Goal: Information Seeking & Learning: Compare options

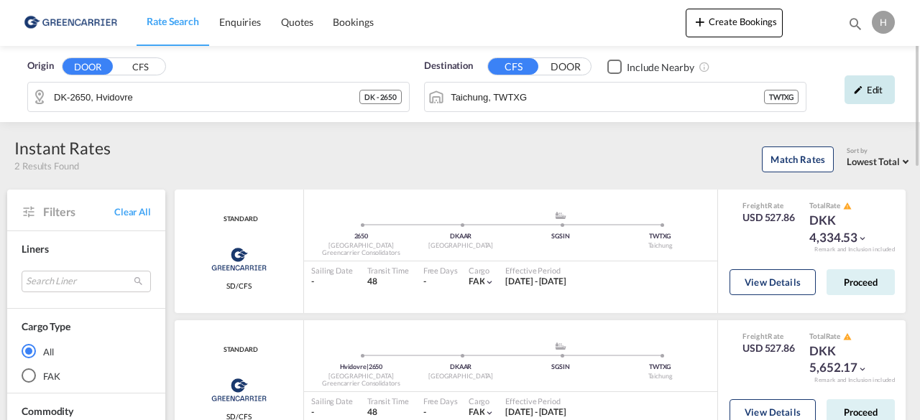
click at [884, 98] on div "Edit" at bounding box center [870, 89] width 50 height 29
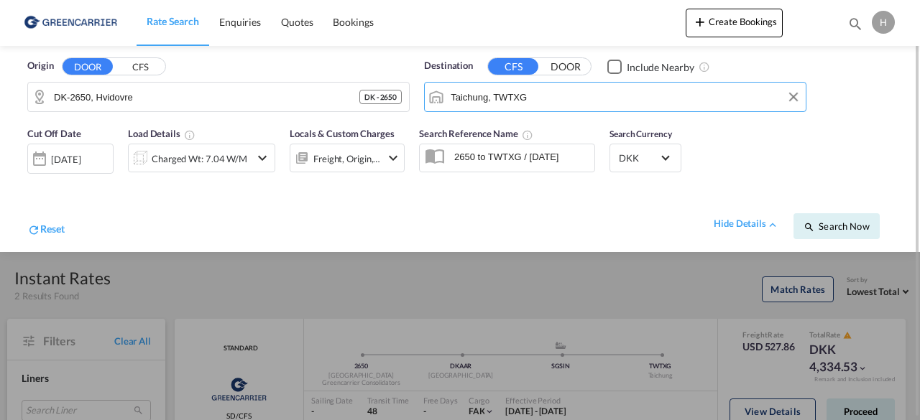
click at [493, 97] on input "Taichung, TWTXG" at bounding box center [625, 97] width 348 height 22
type input "a"
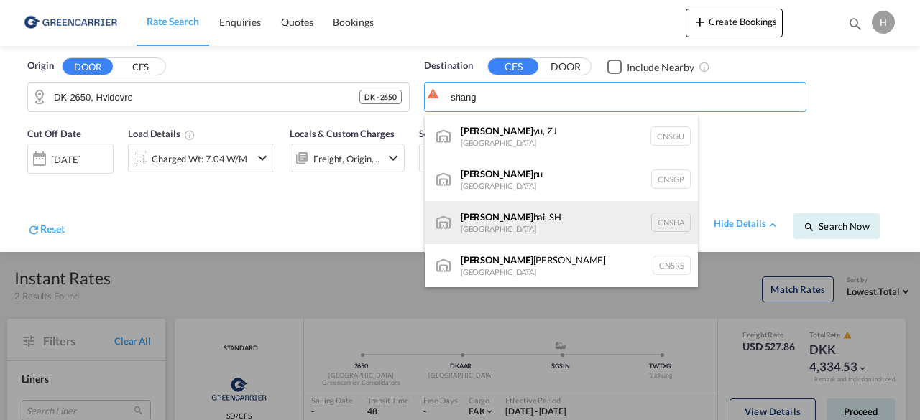
click at [506, 213] on div "[PERSON_NAME], SH [GEOGRAPHIC_DATA] [GEOGRAPHIC_DATA]" at bounding box center [561, 222] width 273 height 43
type input "[GEOGRAPHIC_DATA], SH, CNSHA"
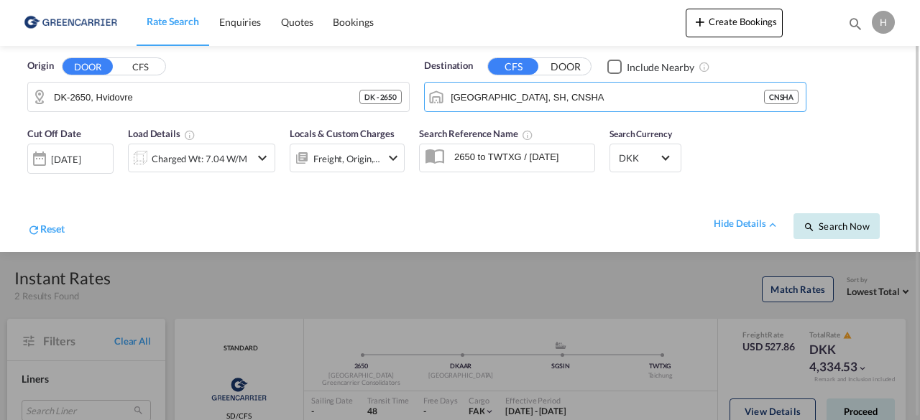
click at [822, 219] on button "Search Now" at bounding box center [837, 226] width 86 height 26
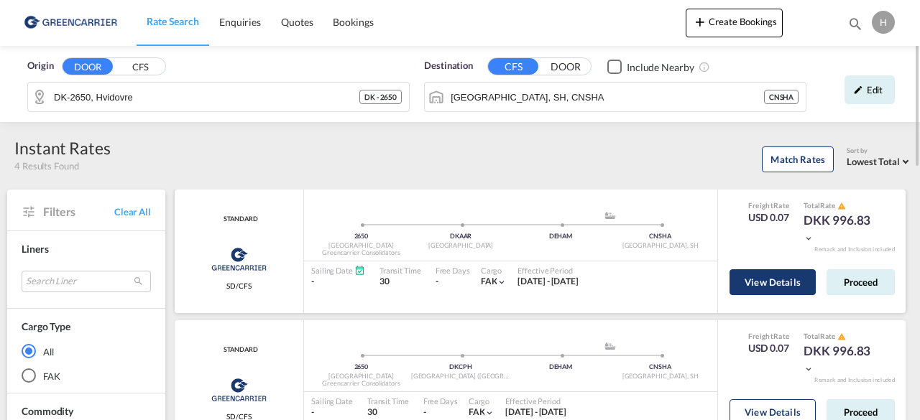
click at [776, 276] on button "View Details" at bounding box center [773, 283] width 86 height 26
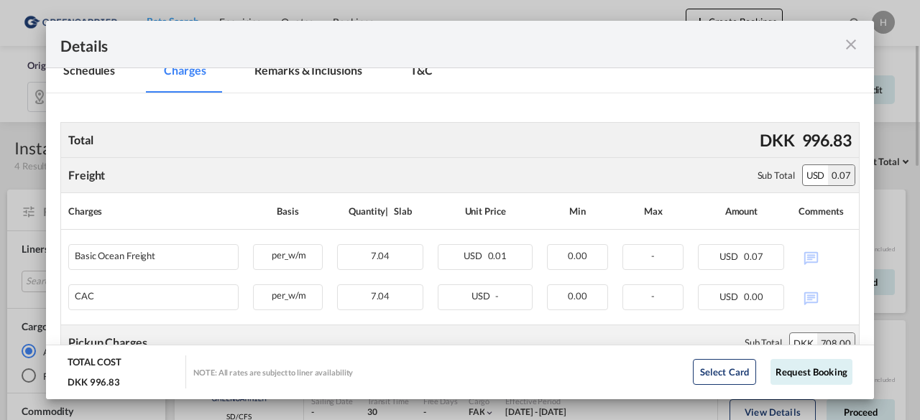
scroll to position [256, 0]
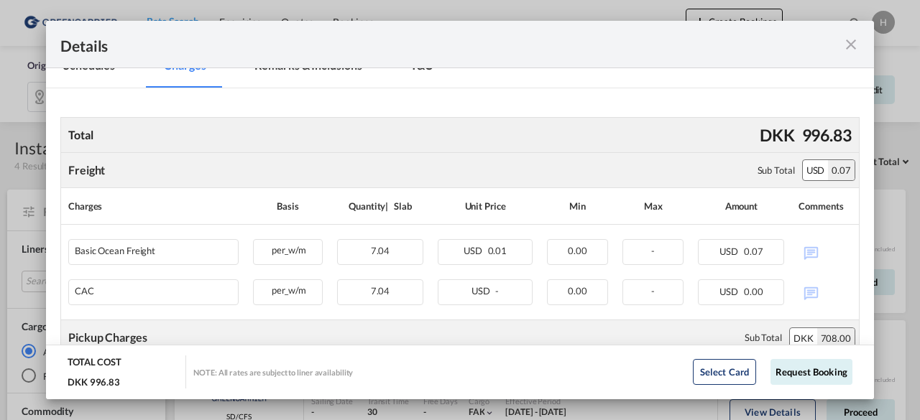
click at [403, 140] on div "Total DKK 996.83" at bounding box center [459, 135] width 799 height 36
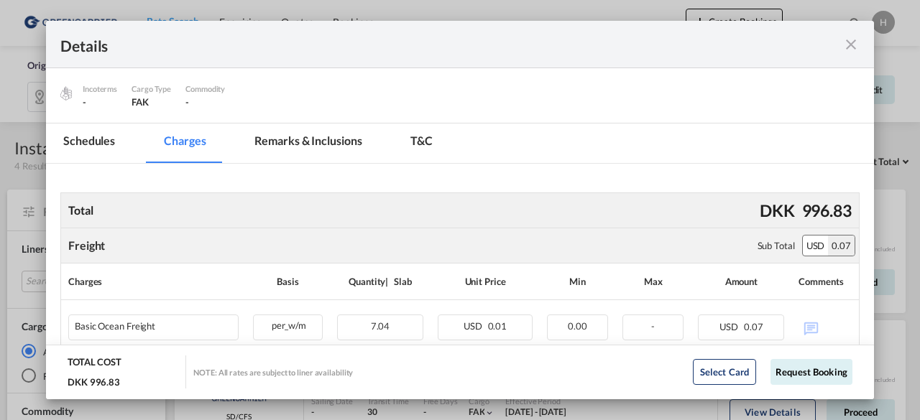
scroll to position [178, 0]
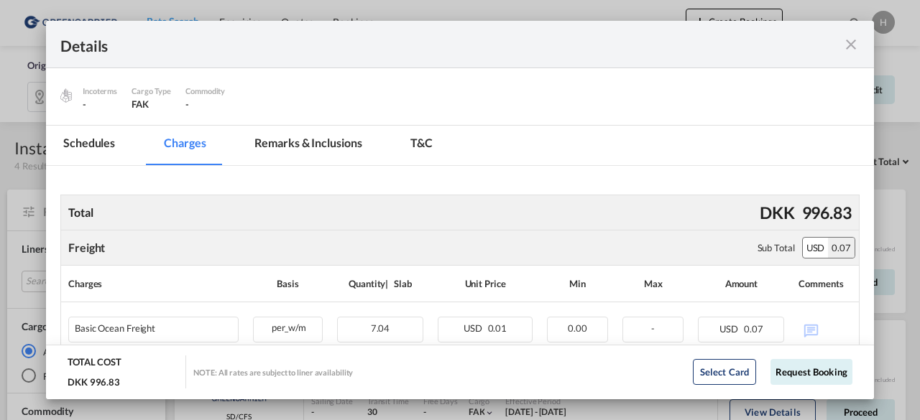
click at [852, 42] on md-icon "icon-close fg-AAA8AD m-0 cursor" at bounding box center [850, 44] width 17 height 17
